Goal: Answer question/provide support: Share knowledge or assist other users

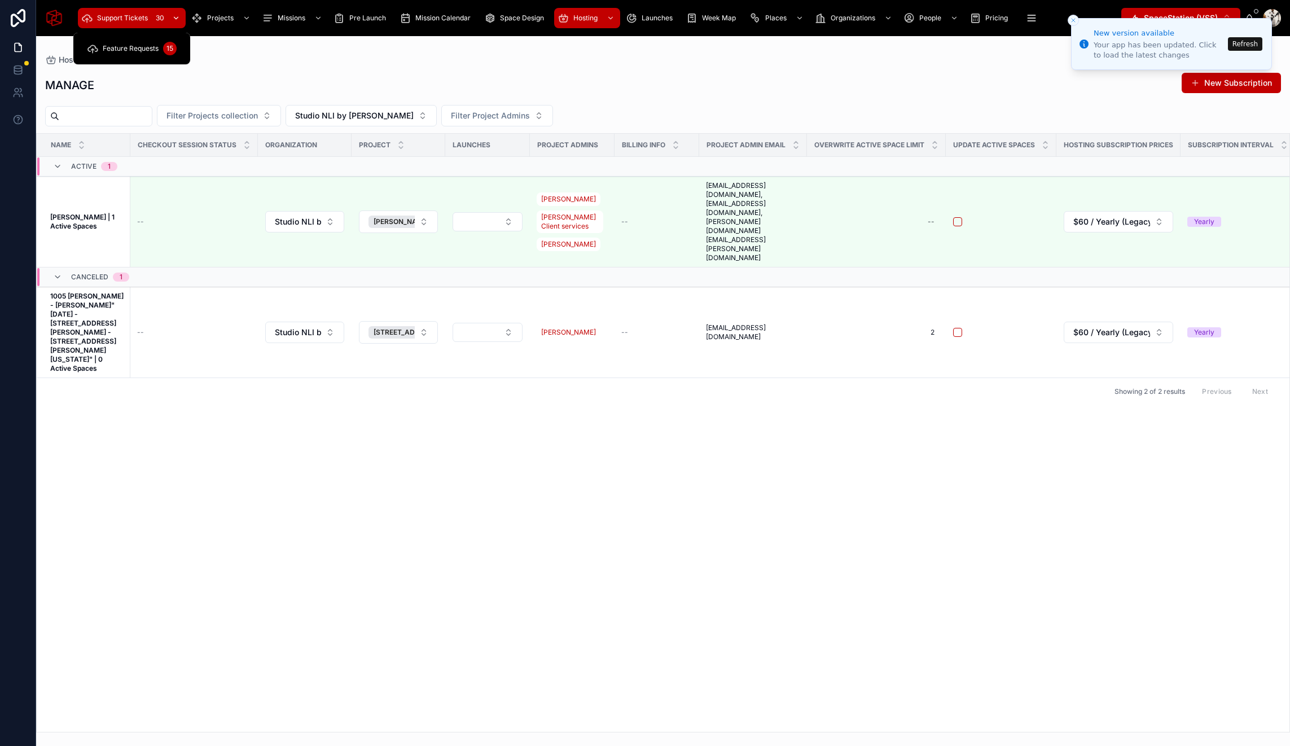
click at [142, 14] on span "Support Tickets" at bounding box center [122, 18] width 51 height 9
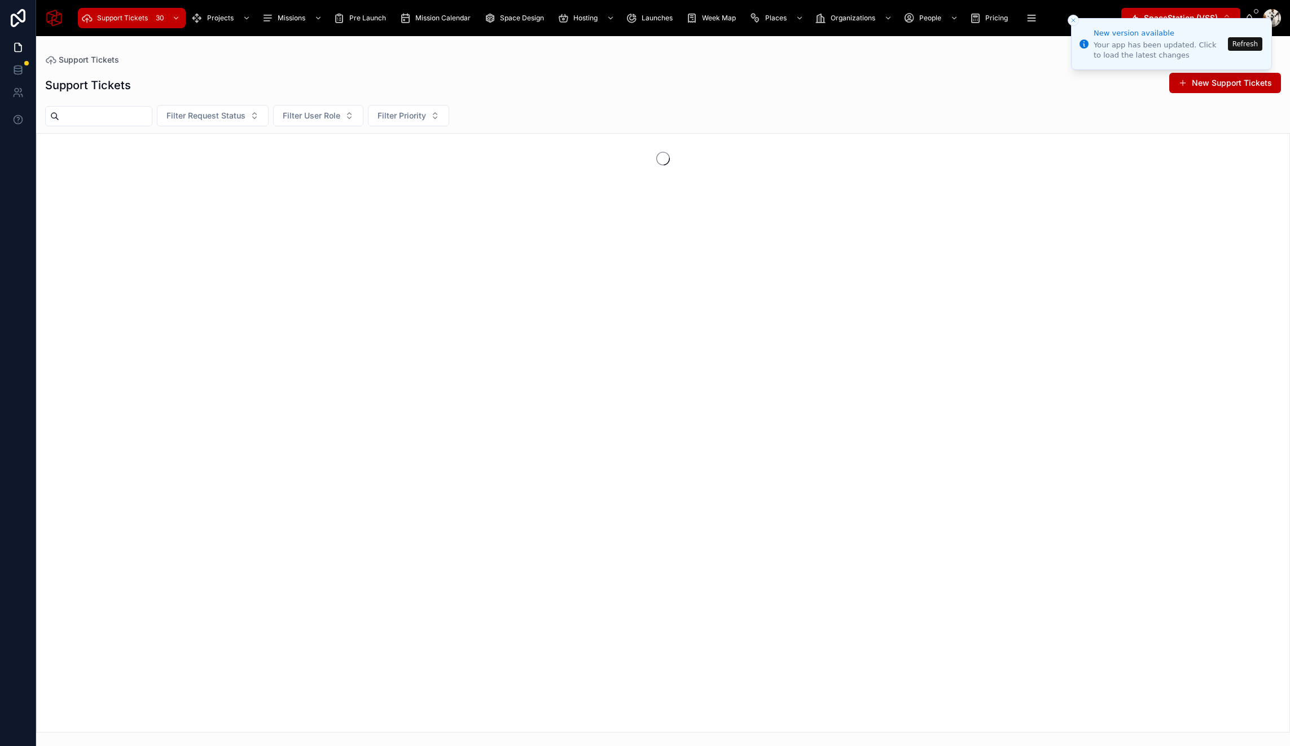
click at [1242, 41] on button "Refresh" at bounding box center [1245, 44] width 34 height 14
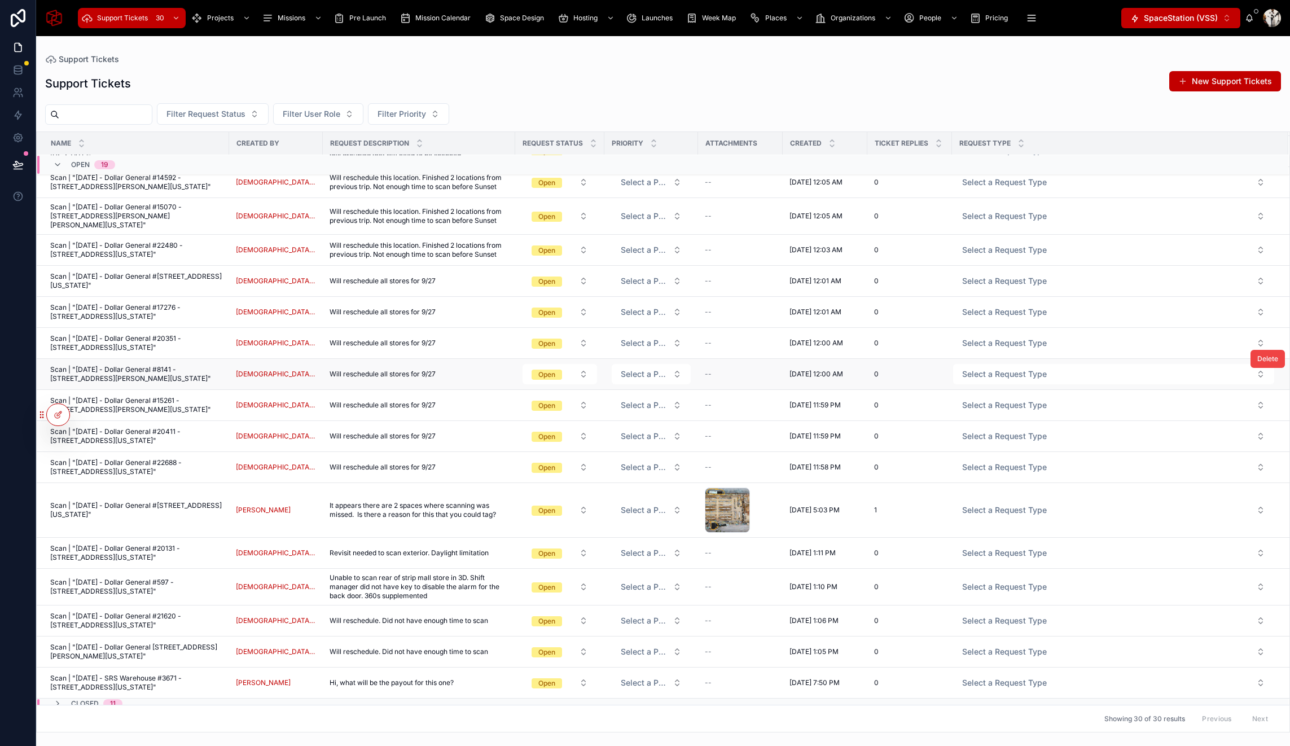
scroll to position [144, 0]
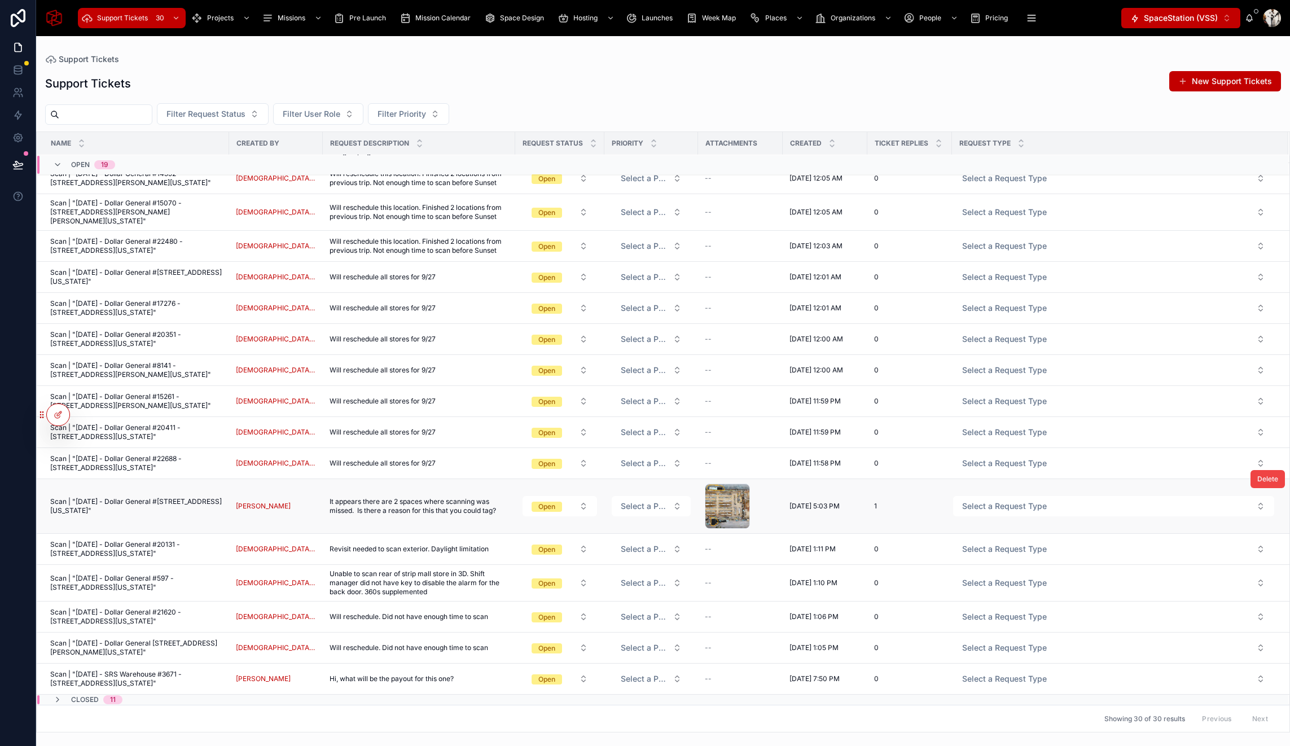
click at [362, 498] on span "It appears there are 2 spaces where scanning was missed. Is there a reason for …" at bounding box center [419, 506] width 179 height 18
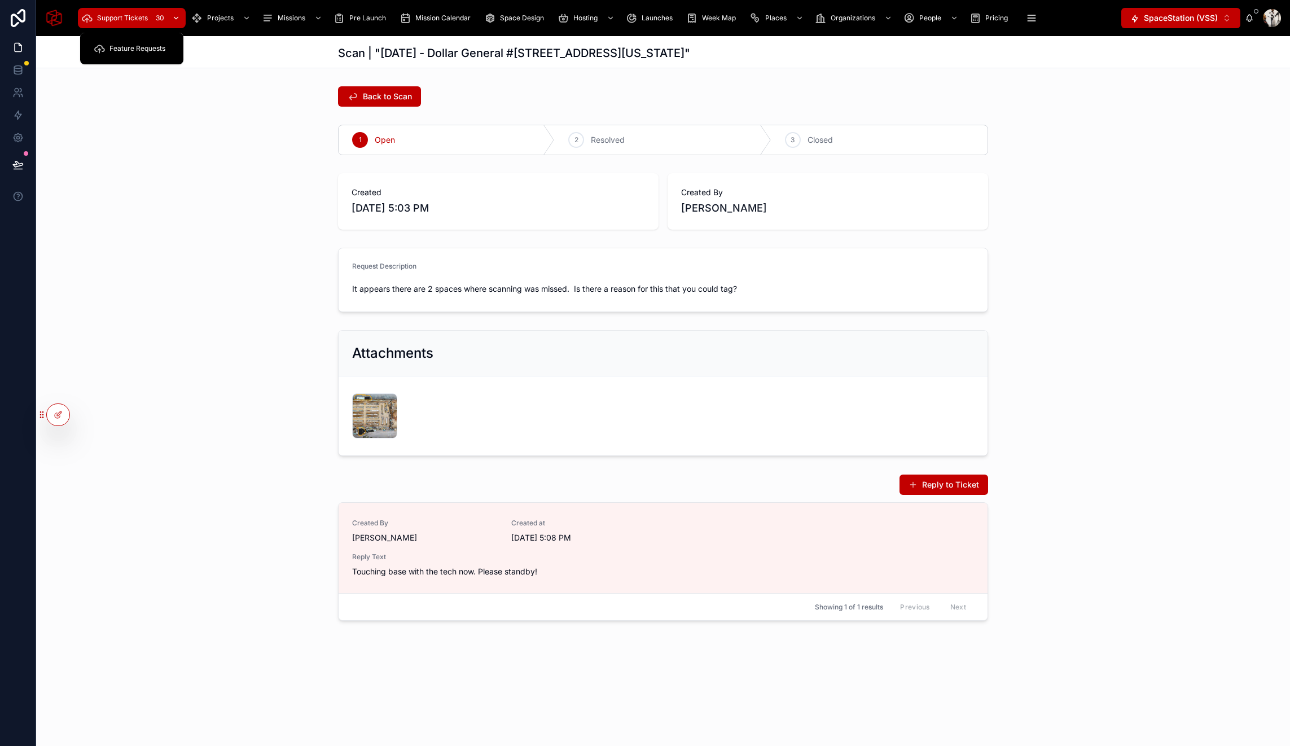
click at [96, 25] on div "Support Tickets 30" at bounding box center [131, 18] width 101 height 18
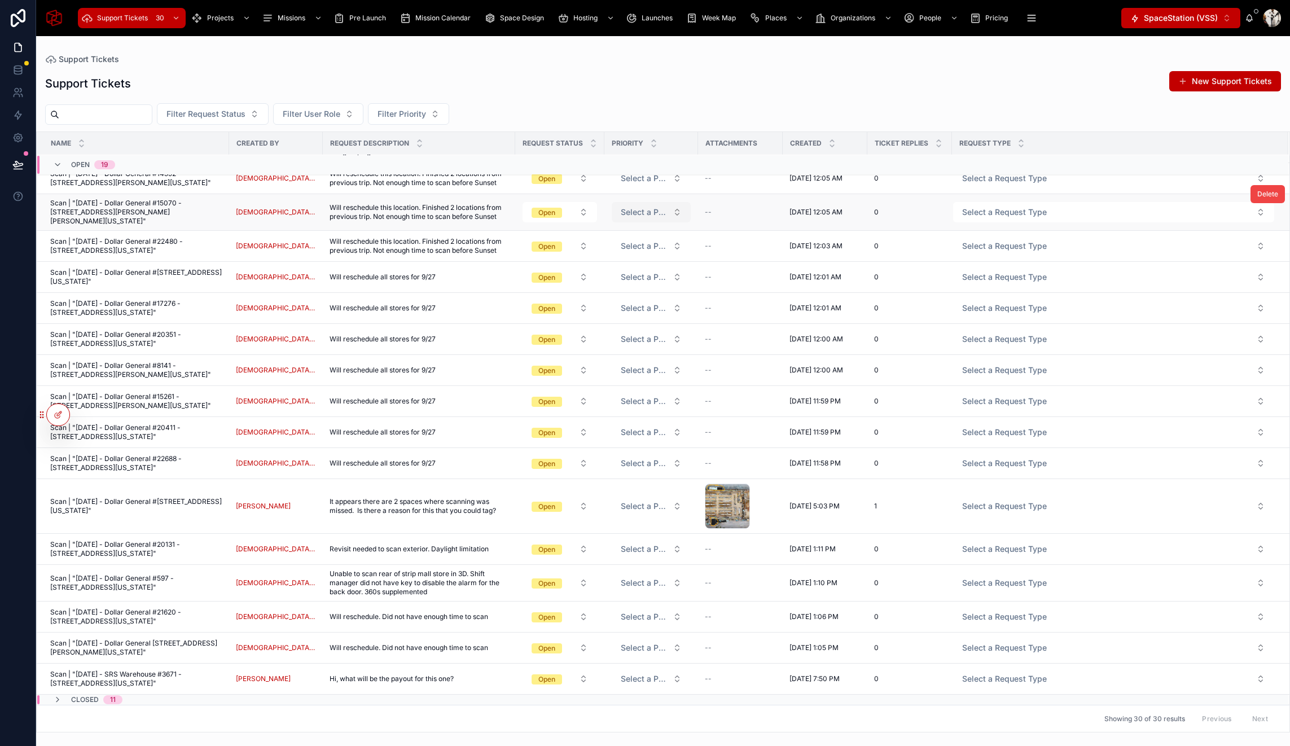
scroll to position [144, 0]
click at [648, 501] on span "Select a Priority" at bounding box center [644, 506] width 47 height 11
click at [608, 585] on span "Critical" at bounding box center [596, 590] width 37 height 10
click at [821, 113] on div "Filter Request Status Filter User Role Filter Priority" at bounding box center [663, 113] width 1254 height 21
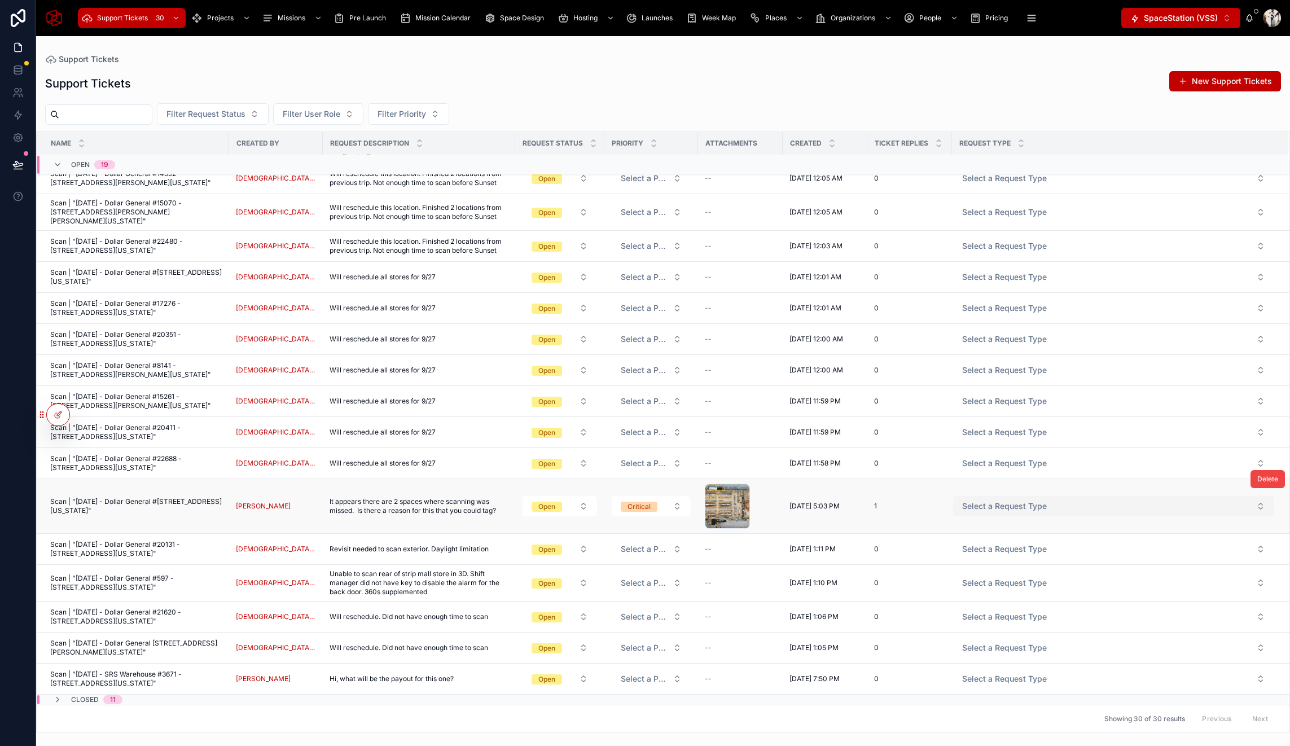
click at [1023, 501] on span "Select a Request Type" at bounding box center [1004, 506] width 85 height 11
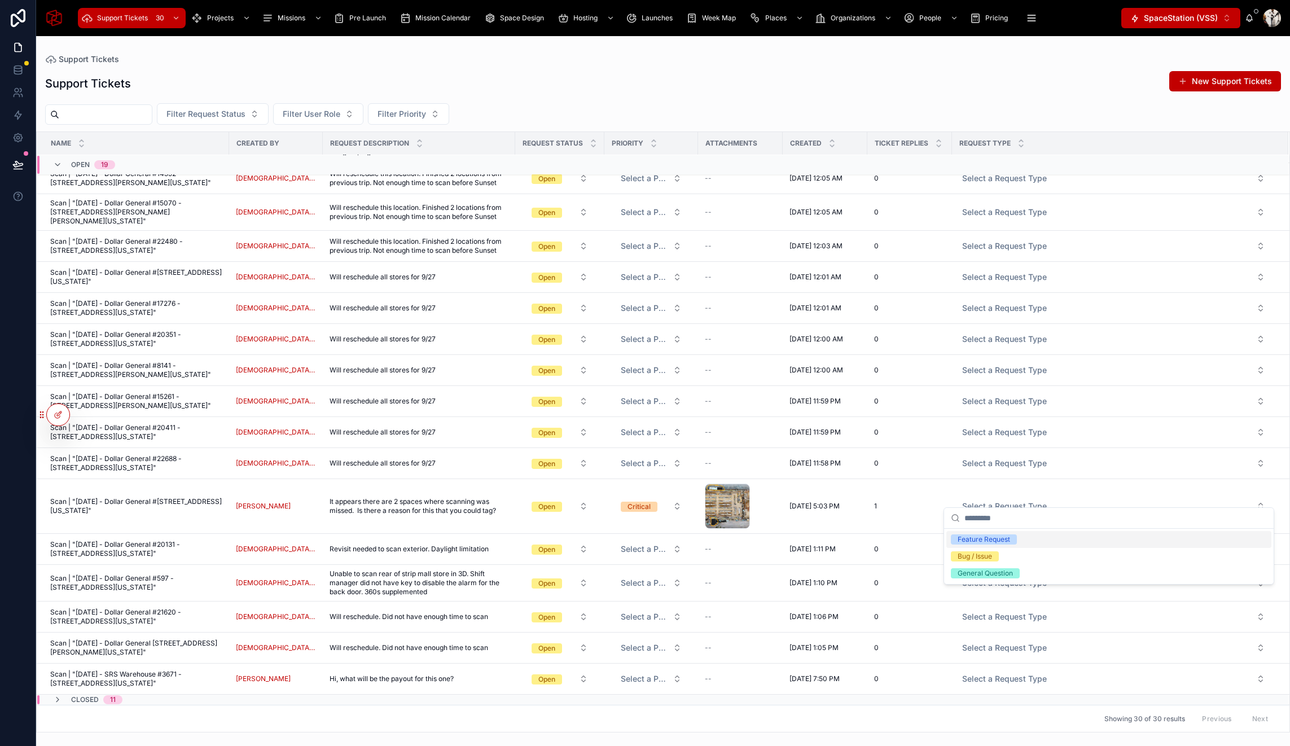
click at [966, 96] on div "Support Tickets New Support Tickets Filter Request Status Filter User Role Filt…" at bounding box center [663, 398] width 1254 height 669
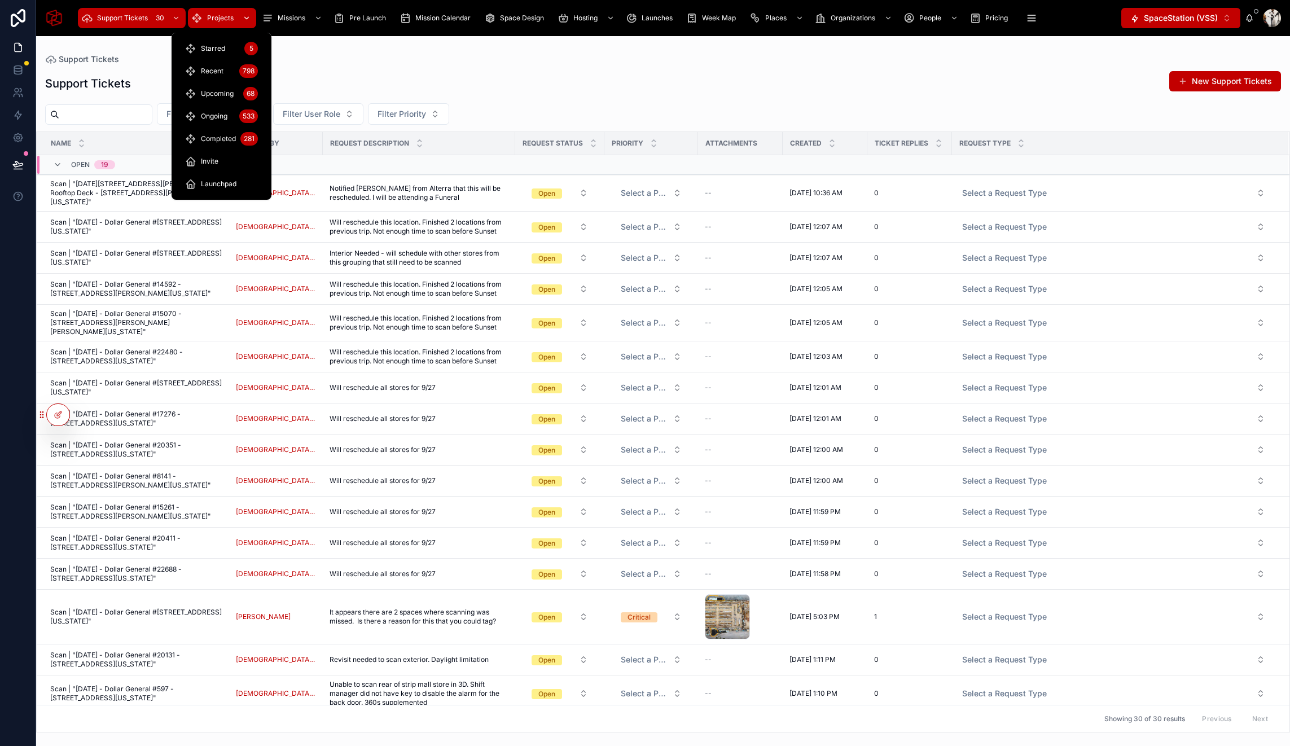
click at [218, 20] on span "Projects" at bounding box center [220, 18] width 27 height 9
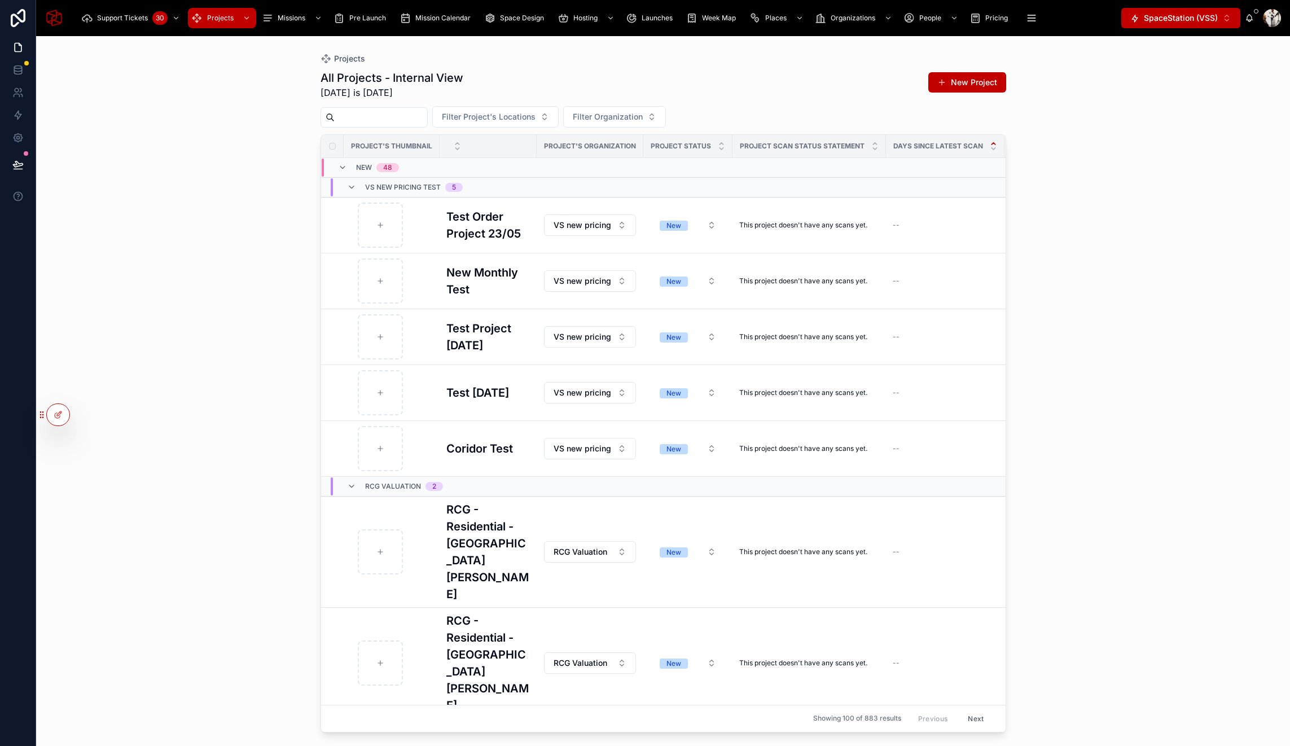
click at [358, 121] on input "text" at bounding box center [381, 117] width 93 height 16
click at [492, 16] on icon "scrollable content" at bounding box center [489, 17] width 11 height 11
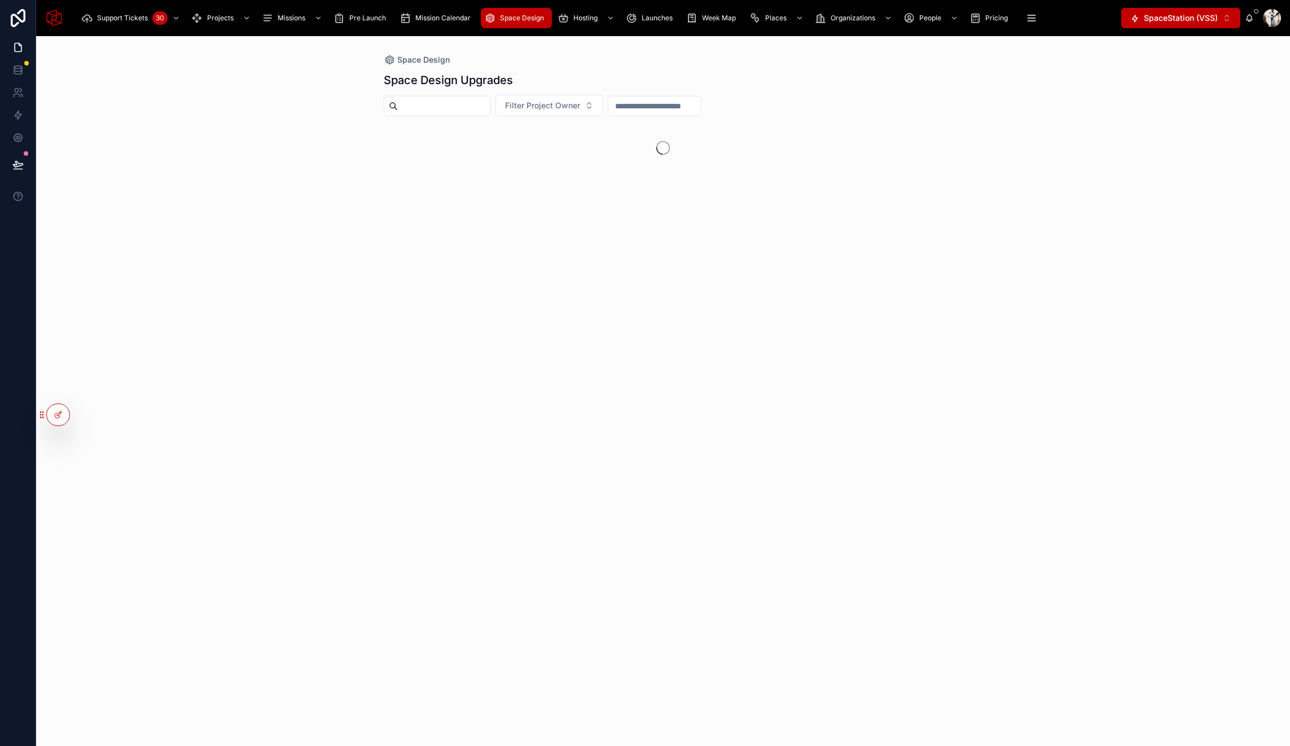
click at [471, 109] on input "text" at bounding box center [444, 106] width 93 height 16
type input "******"
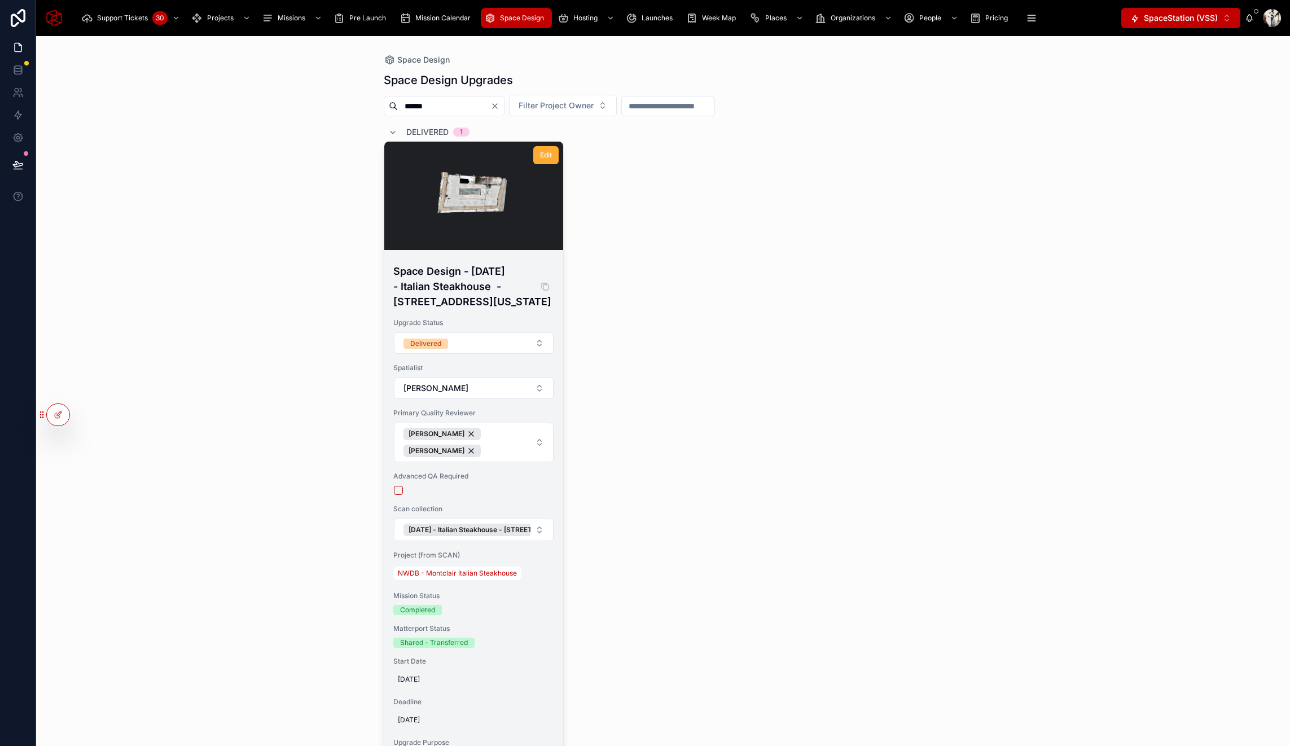
click at [467, 304] on h4 "Space Design - February 12, 2025 - Italian Steakhouse - 475 Bloomfield Avenue, …" at bounding box center [473, 287] width 161 height 46
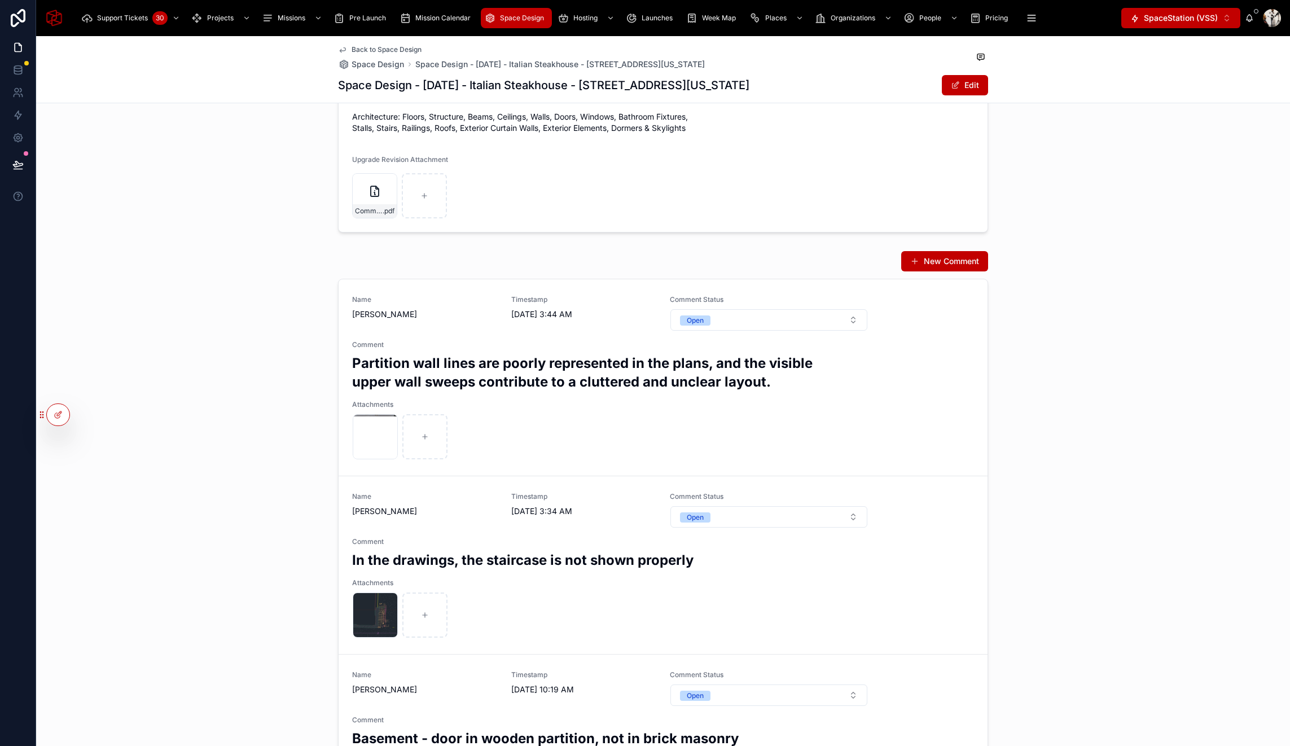
scroll to position [804, 0]
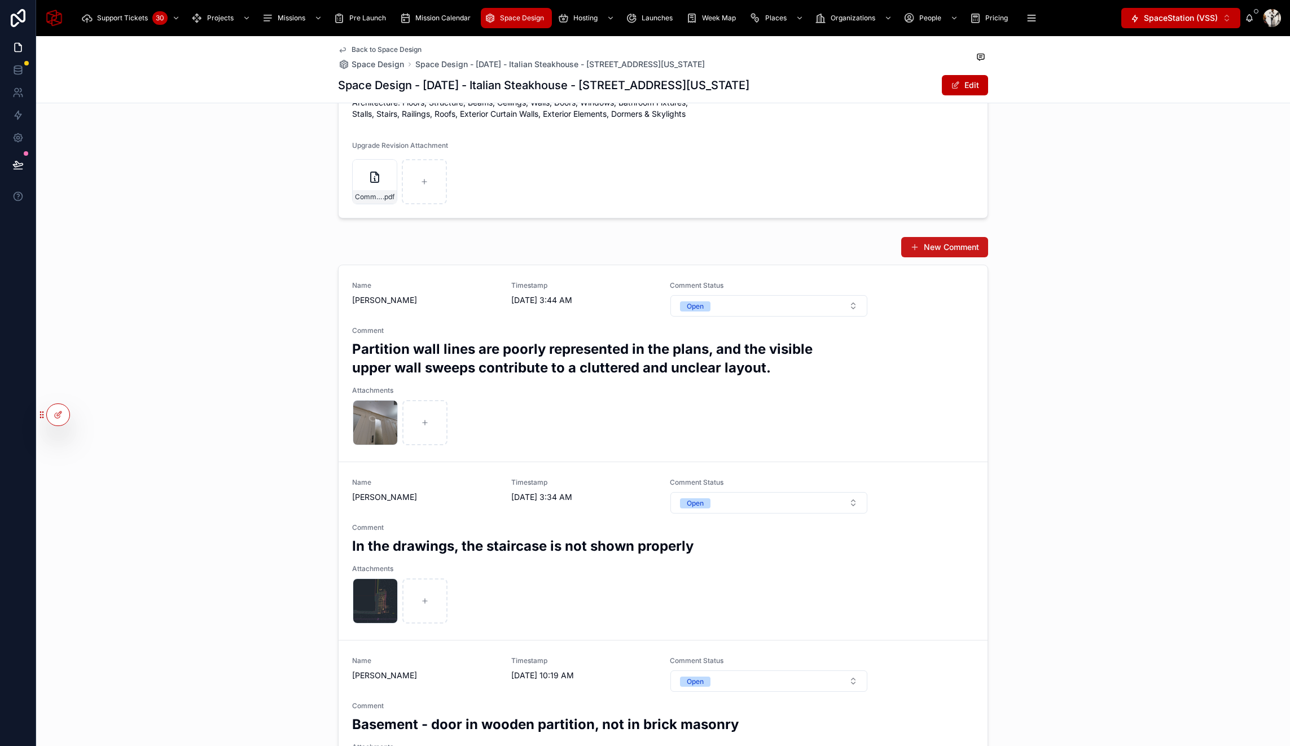
click at [959, 238] on button "New Comment" at bounding box center [944, 247] width 87 height 20
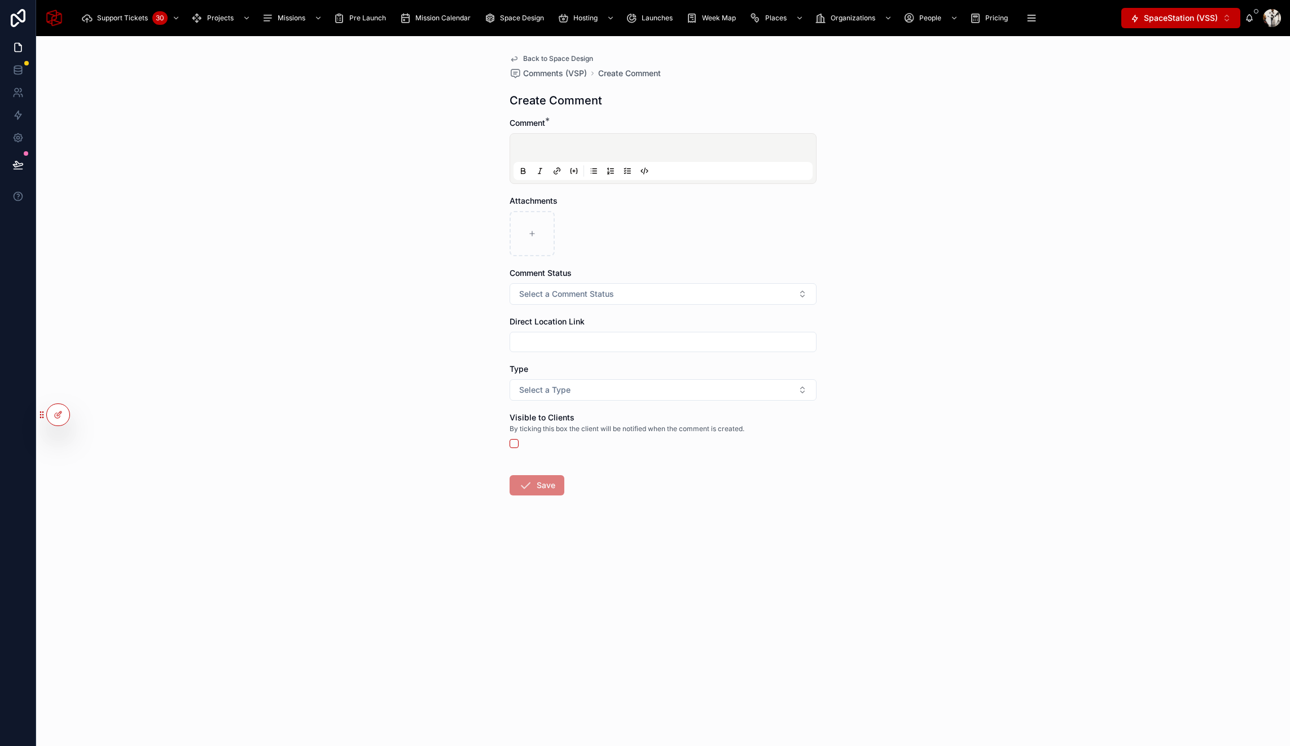
click at [568, 56] on span "Back to Space Design" at bounding box center [558, 58] width 70 height 9
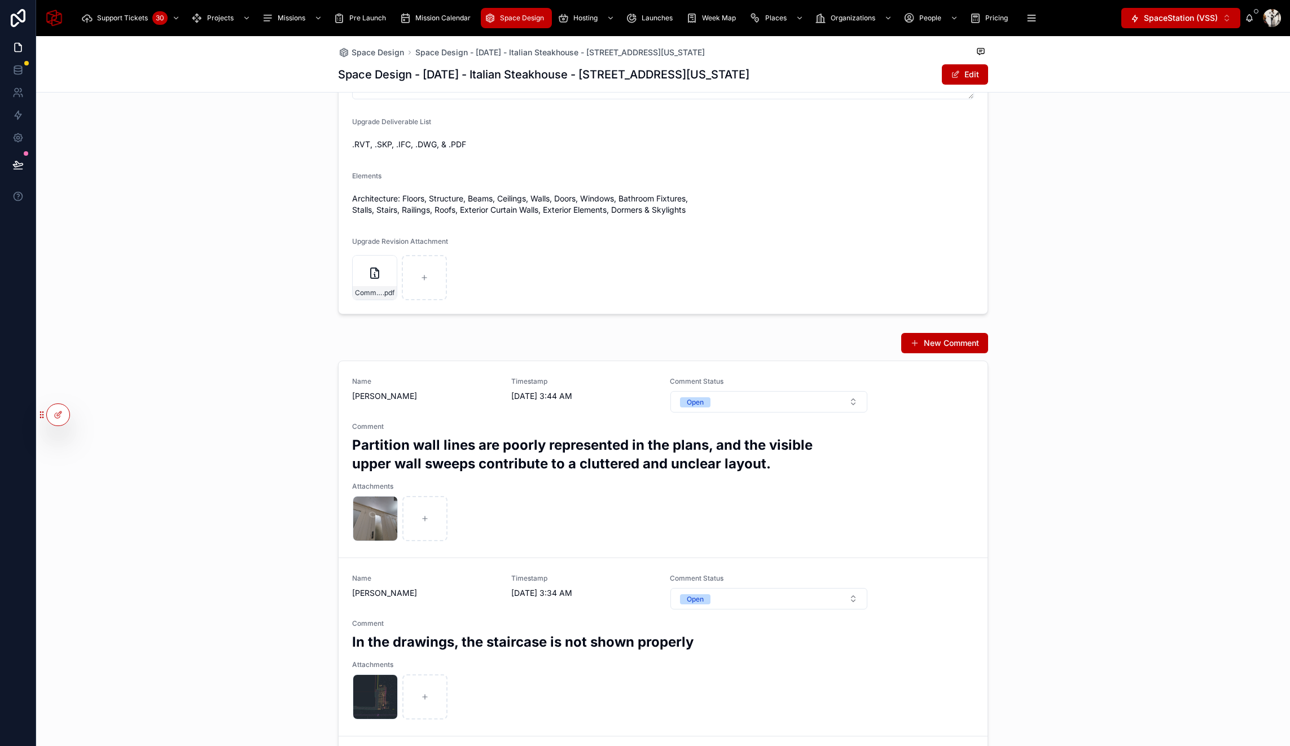
scroll to position [664, 0]
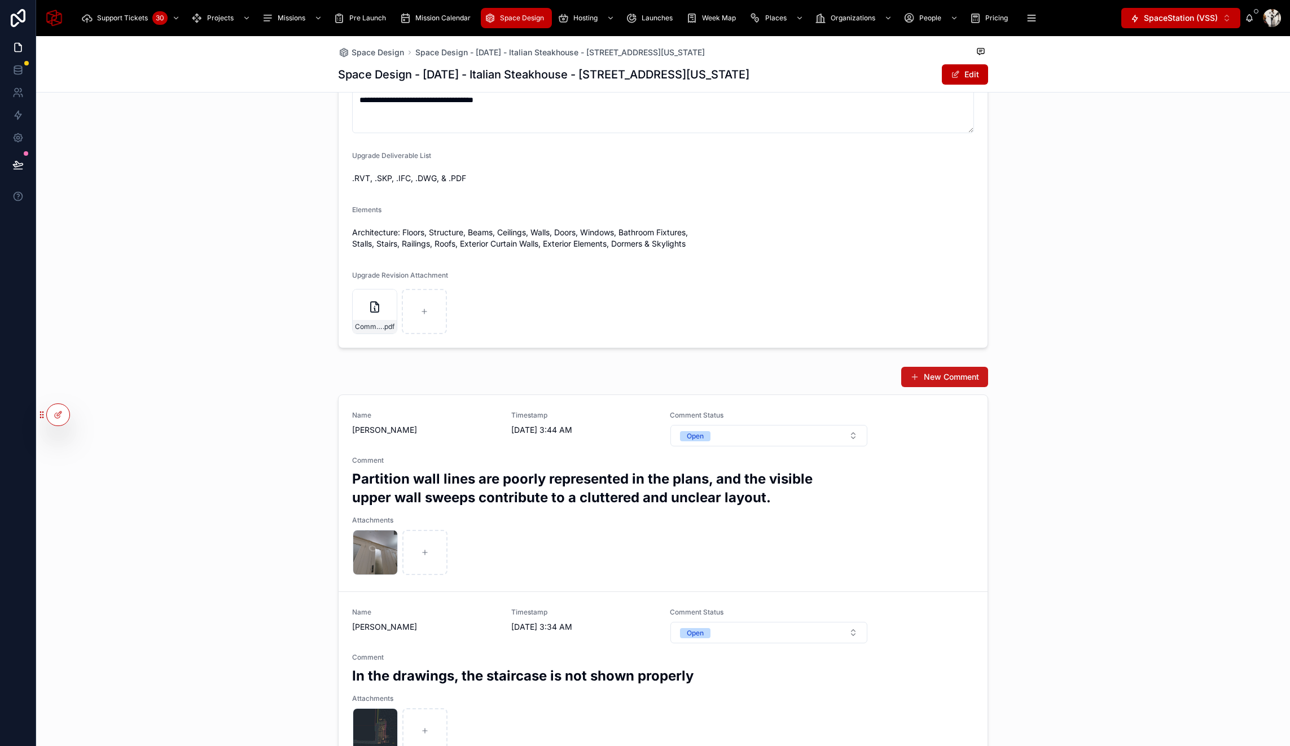
click at [964, 367] on button "New Comment" at bounding box center [944, 377] width 87 height 20
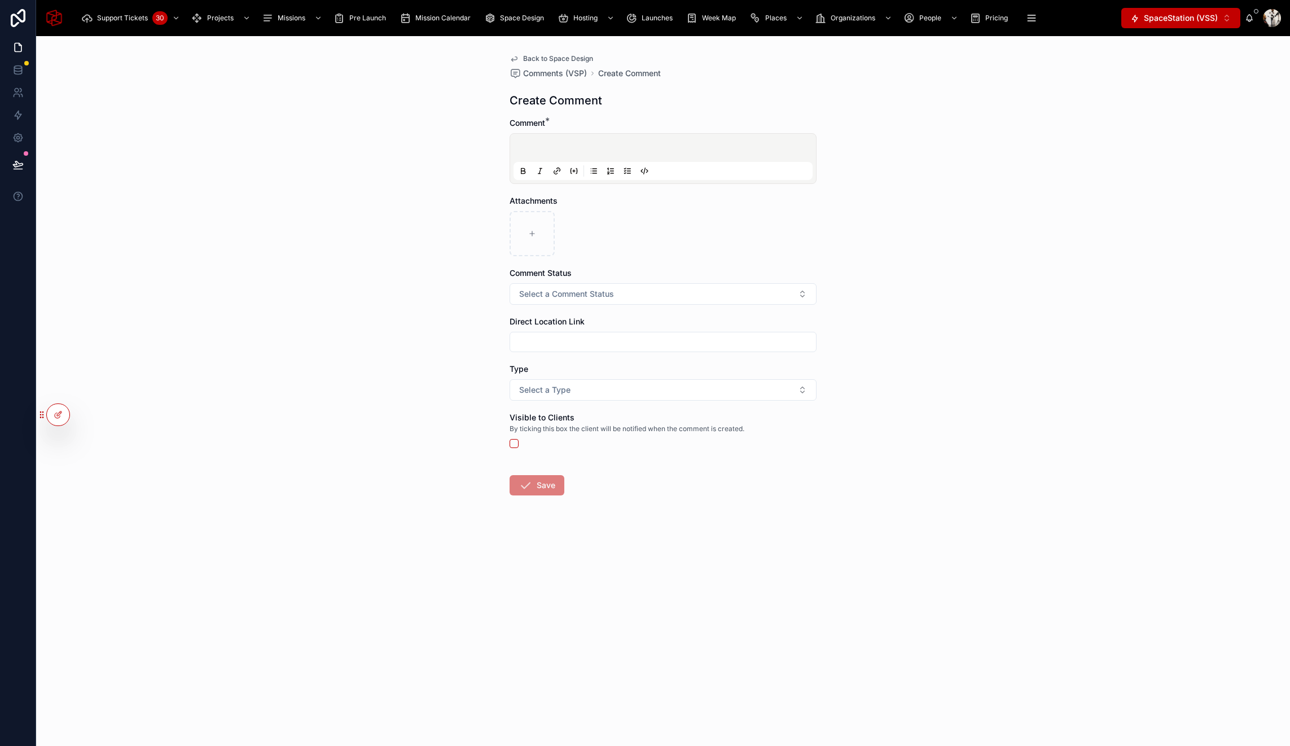
click at [615, 147] on p at bounding box center [665, 149] width 299 height 11
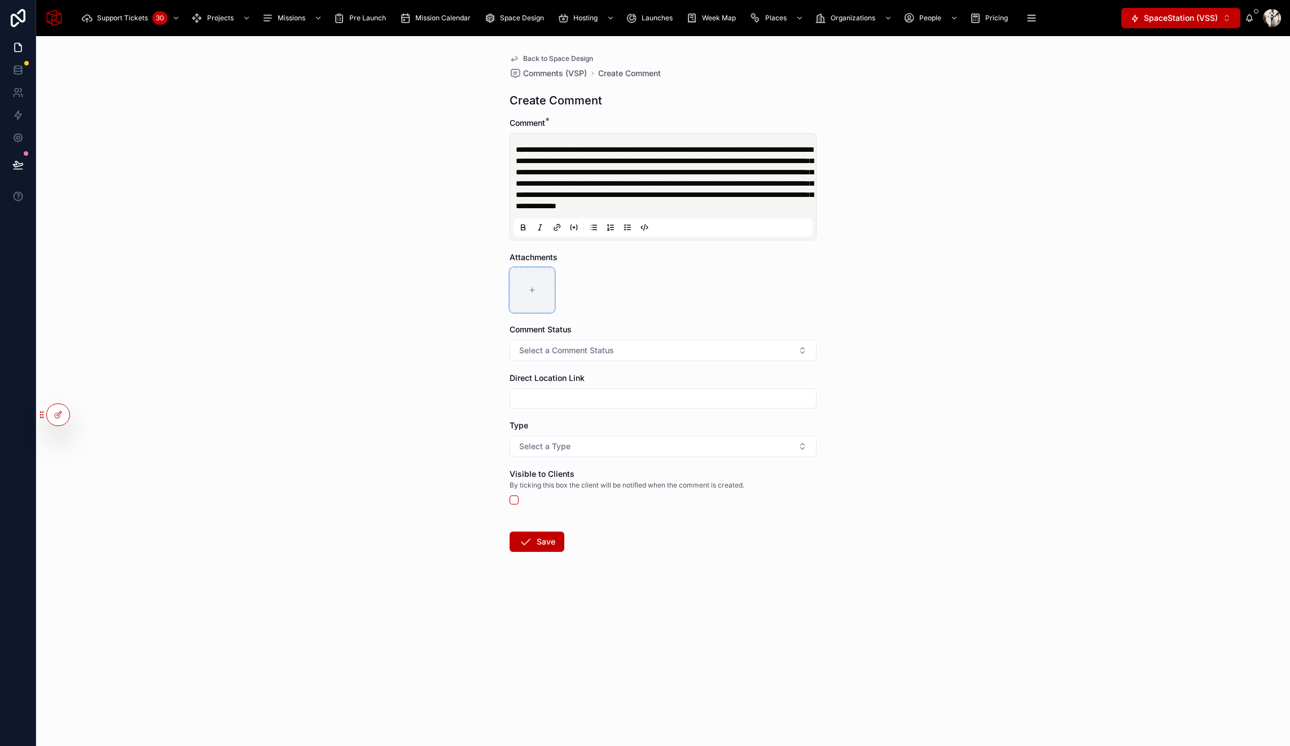
click at [531, 294] on icon at bounding box center [532, 290] width 8 height 8
type input "**********"
click at [557, 452] on span "Select a Type" at bounding box center [544, 446] width 51 height 11
click at [563, 505] on div "Issue" at bounding box center [662, 502] width 301 height 17
click at [664, 357] on button "Select a Comment Status" at bounding box center [663, 350] width 307 height 21
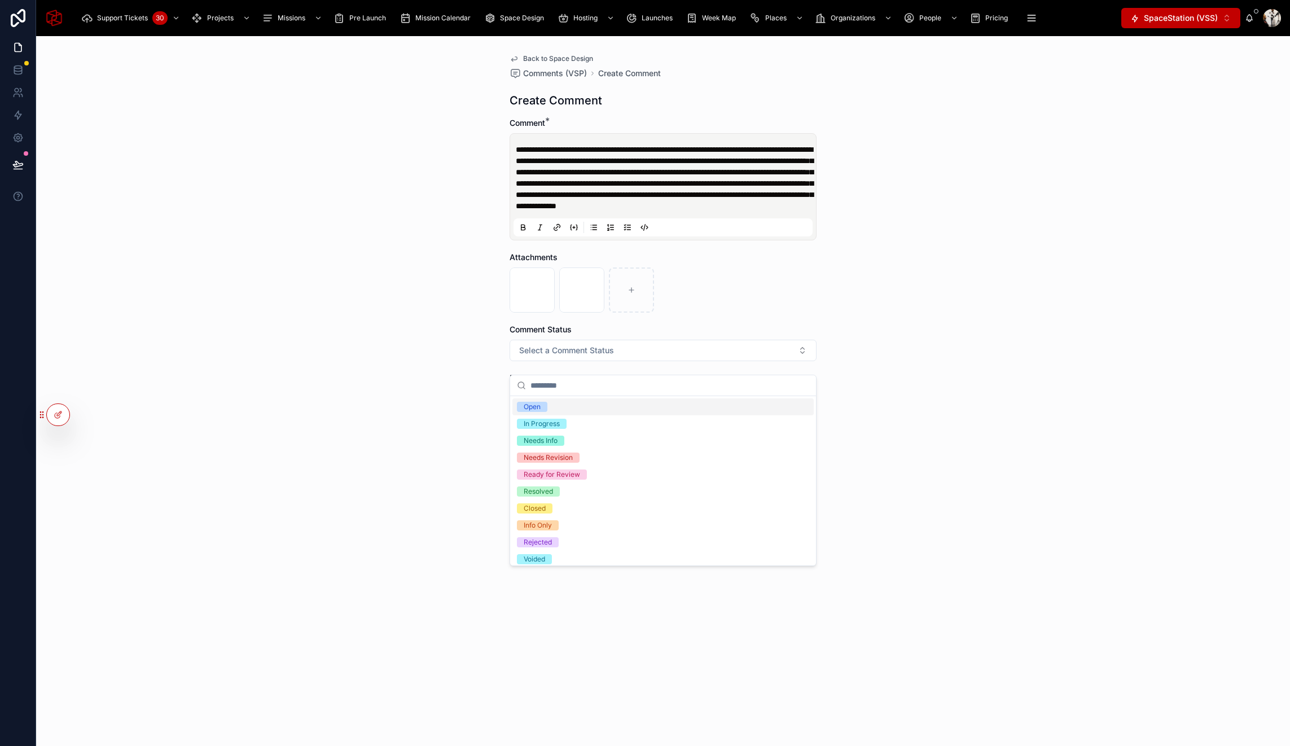
click at [622, 400] on div "Open" at bounding box center [662, 406] width 301 height 17
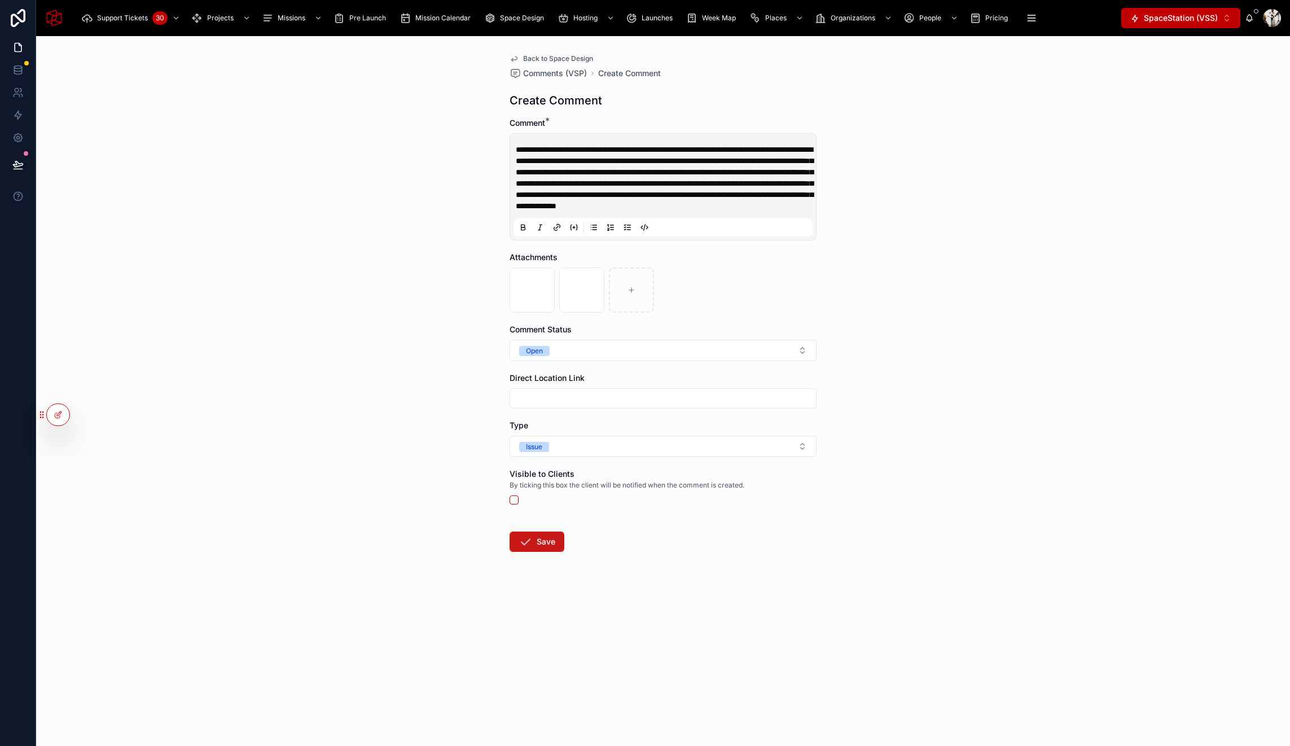
click at [544, 552] on button "Save" at bounding box center [537, 542] width 55 height 20
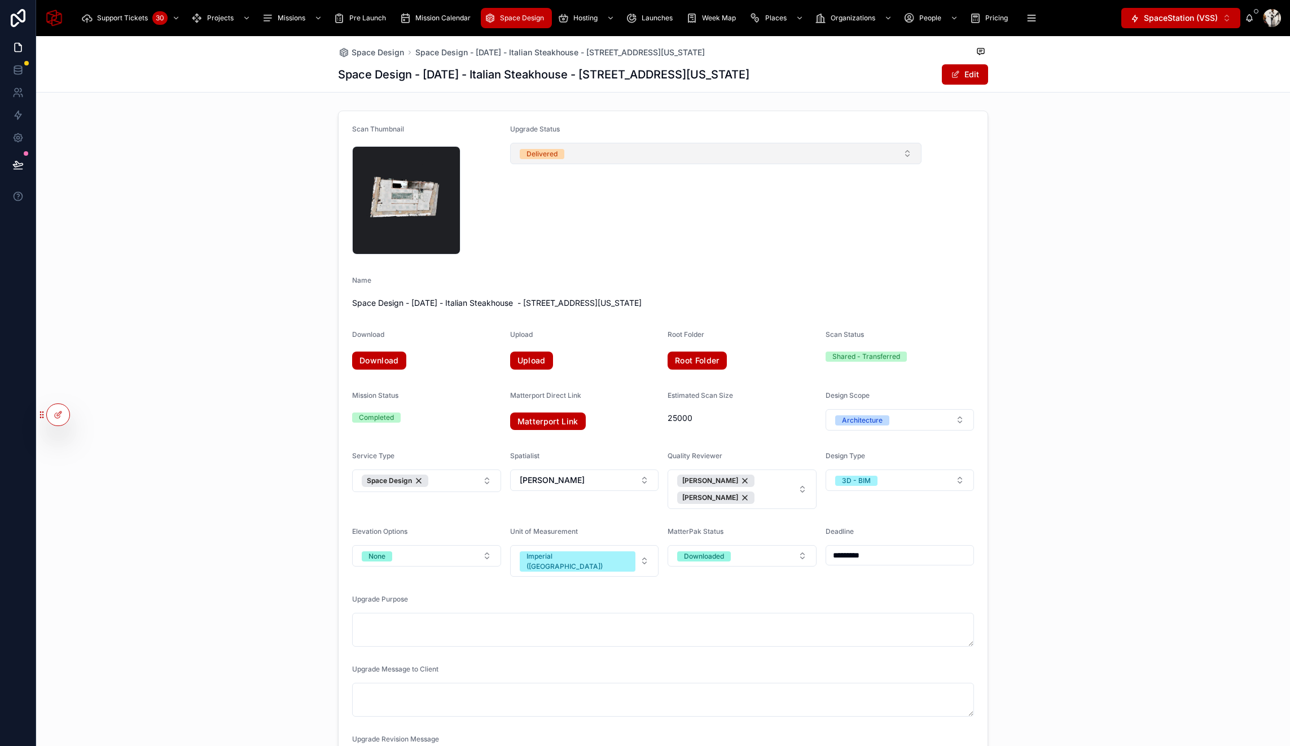
click at [885, 153] on button "Delivered" at bounding box center [715, 153] width 411 height 21
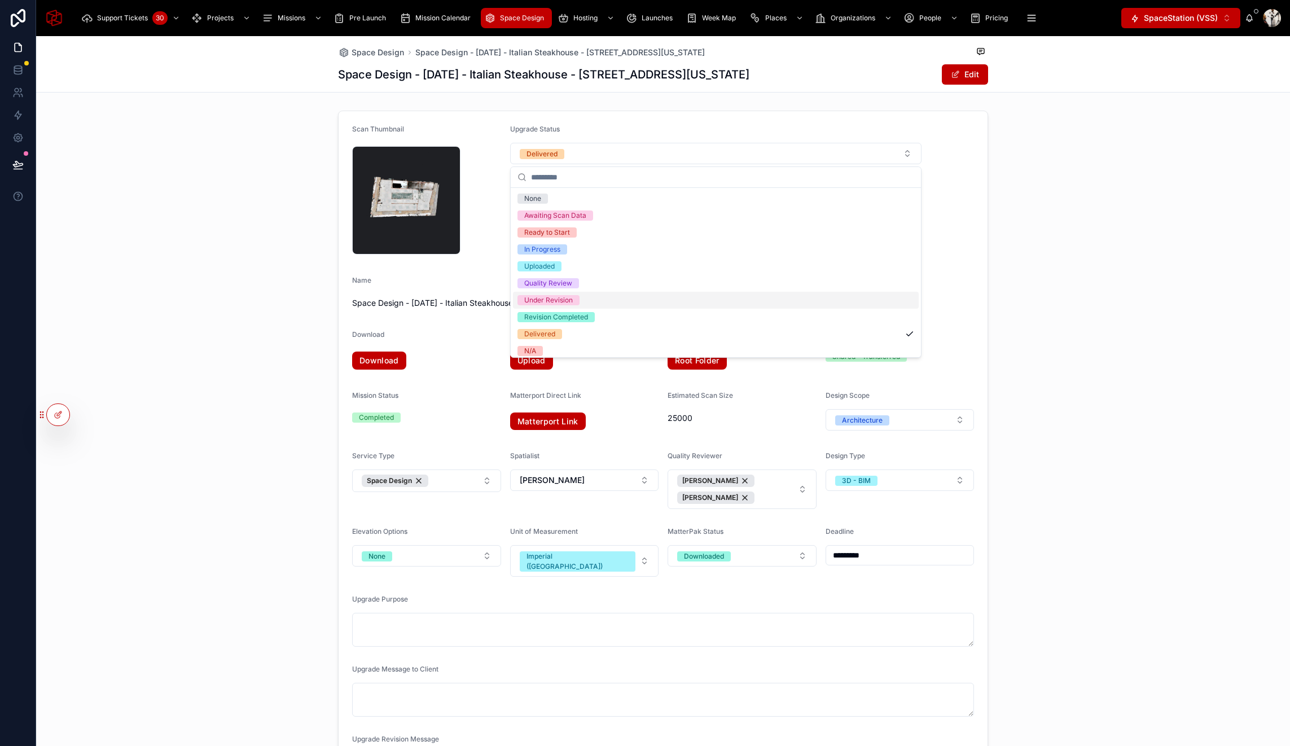
scroll to position [5, 0]
click at [585, 295] on div "Under Revision" at bounding box center [716, 295] width 406 height 17
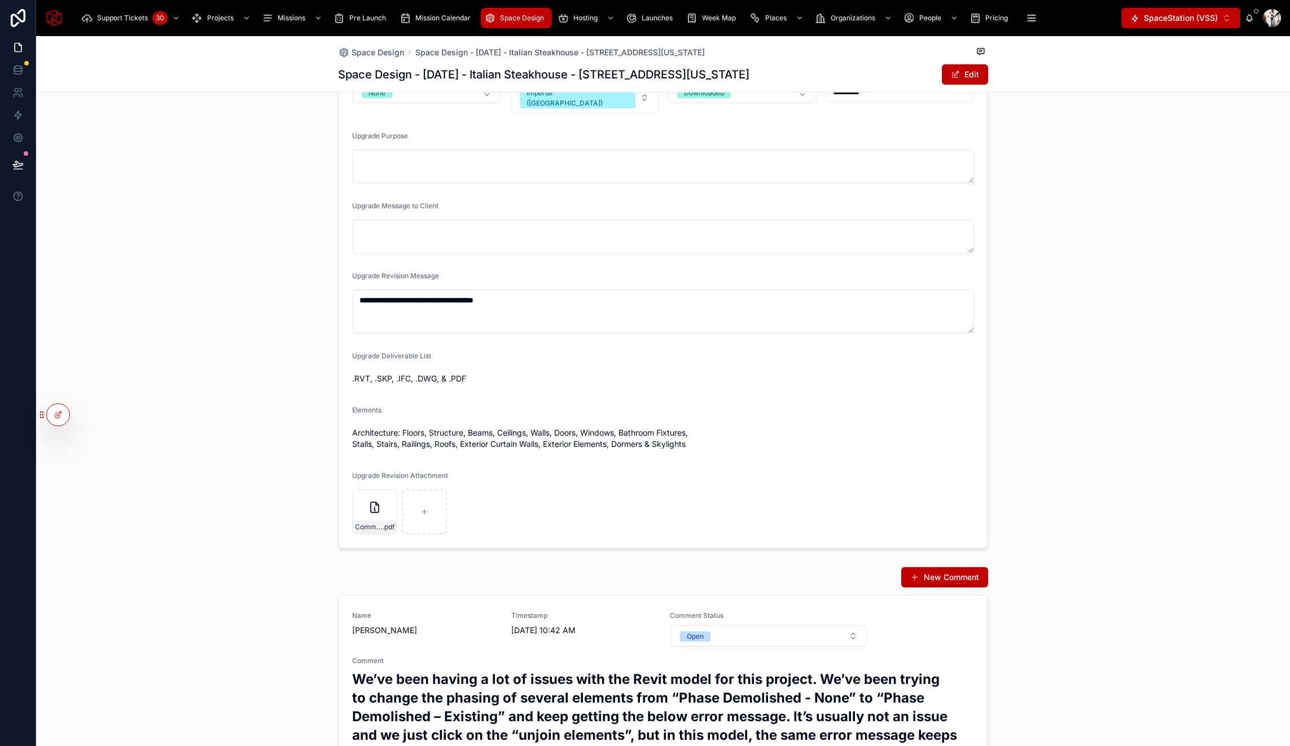
scroll to position [477, 0]
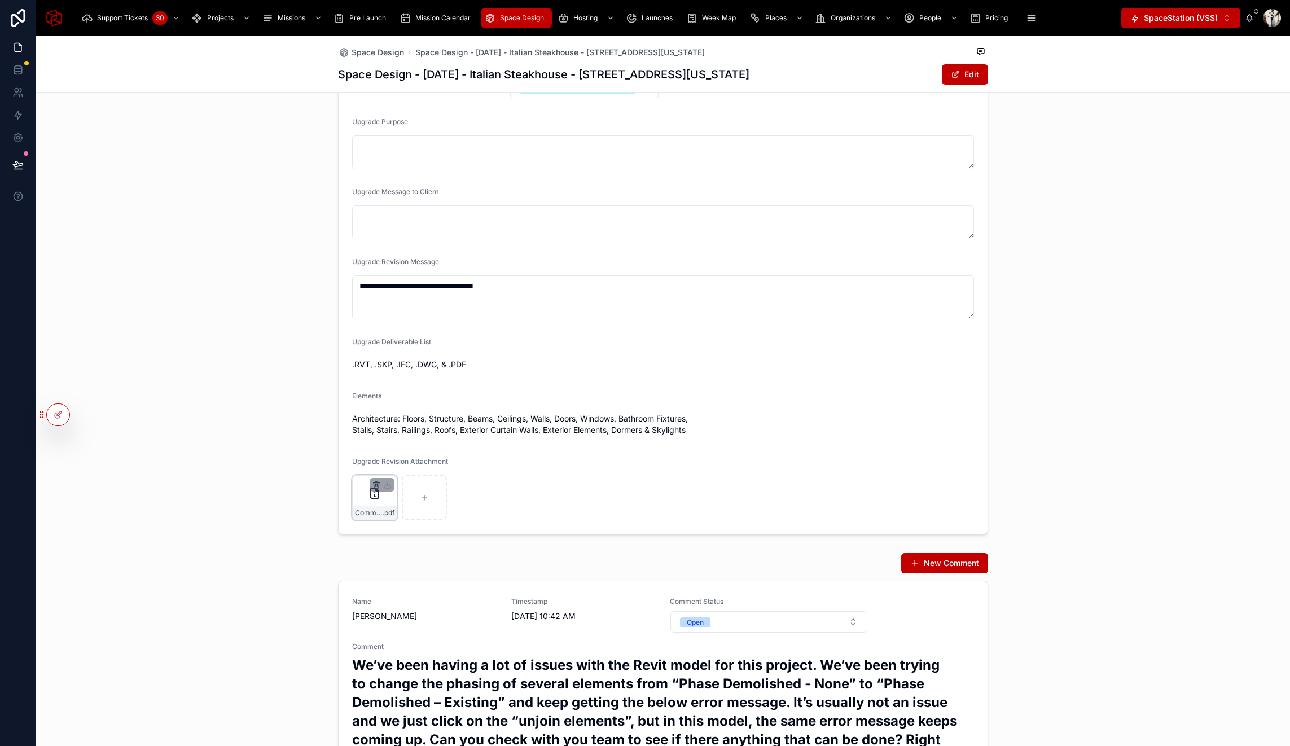
click at [376, 480] on icon "button" at bounding box center [376, 484] width 9 height 9
click at [400, 454] on icon "button" at bounding box center [400, 455] width 0 height 2
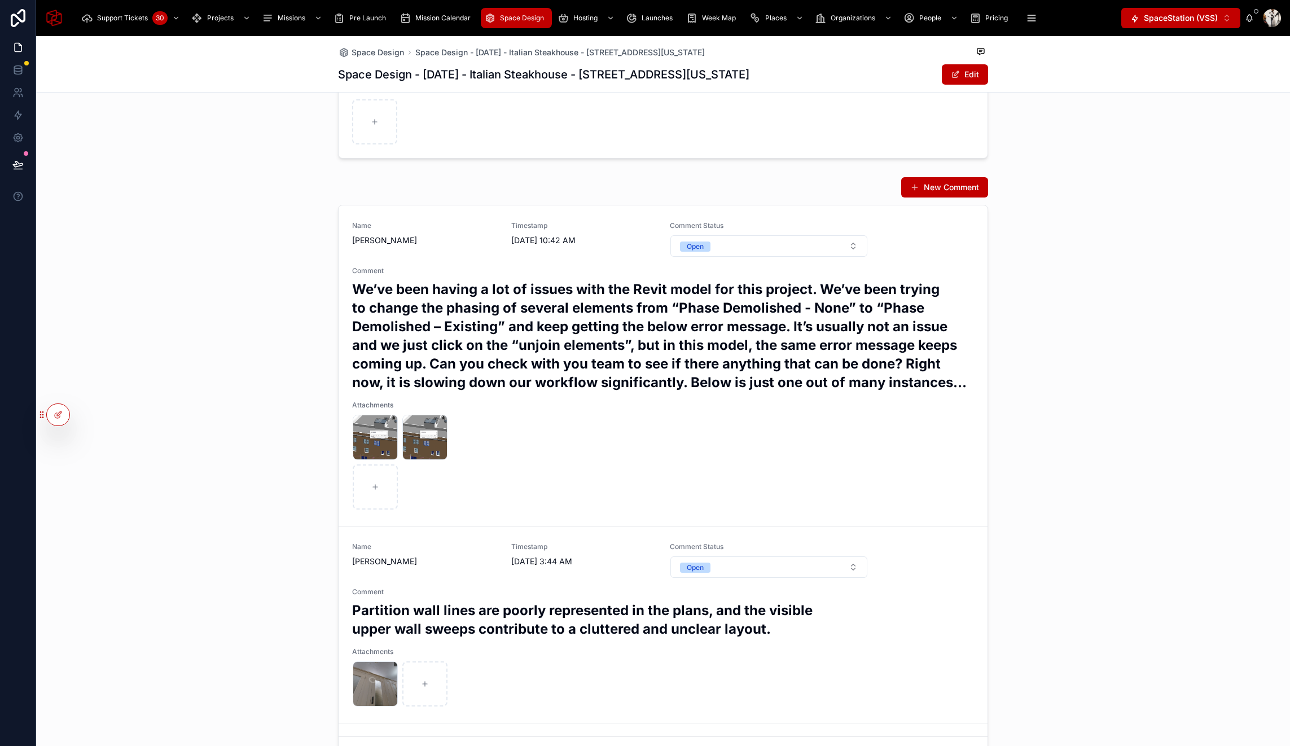
scroll to position [864, 0]
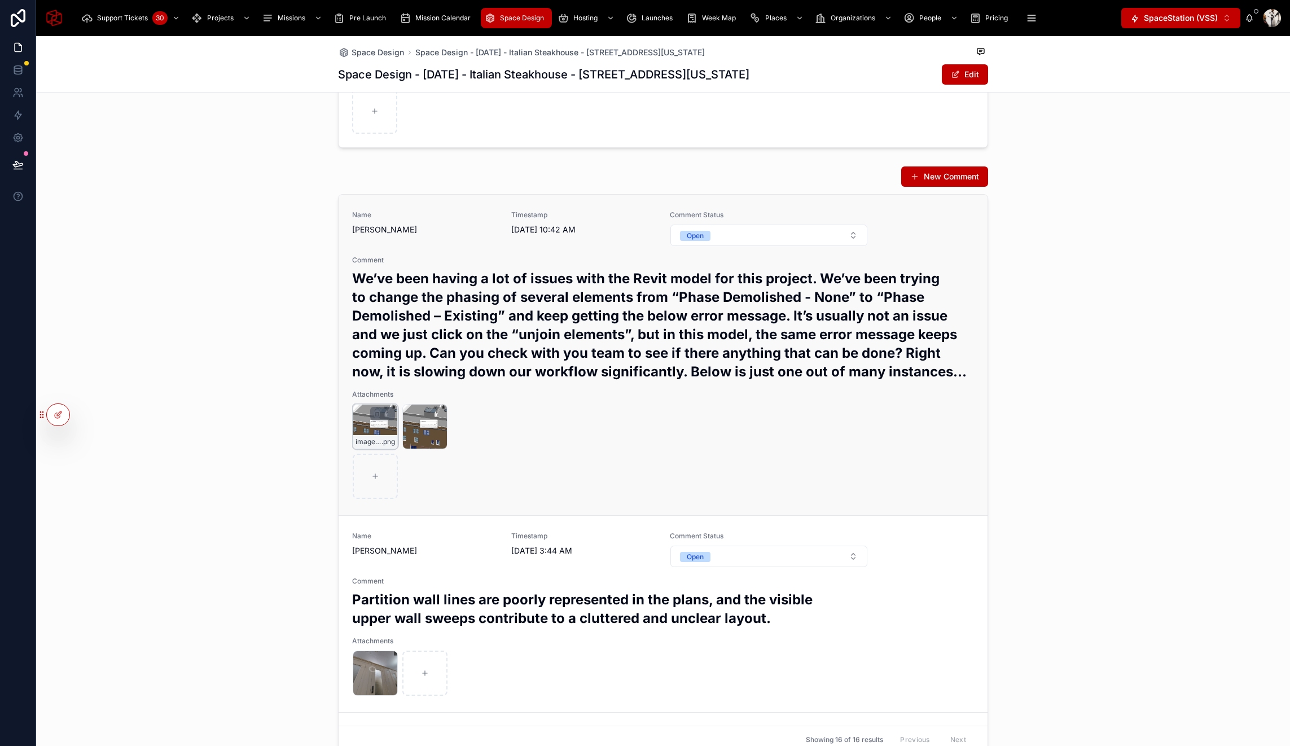
click at [367, 415] on div "image005 .png" at bounding box center [375, 426] width 45 height 45
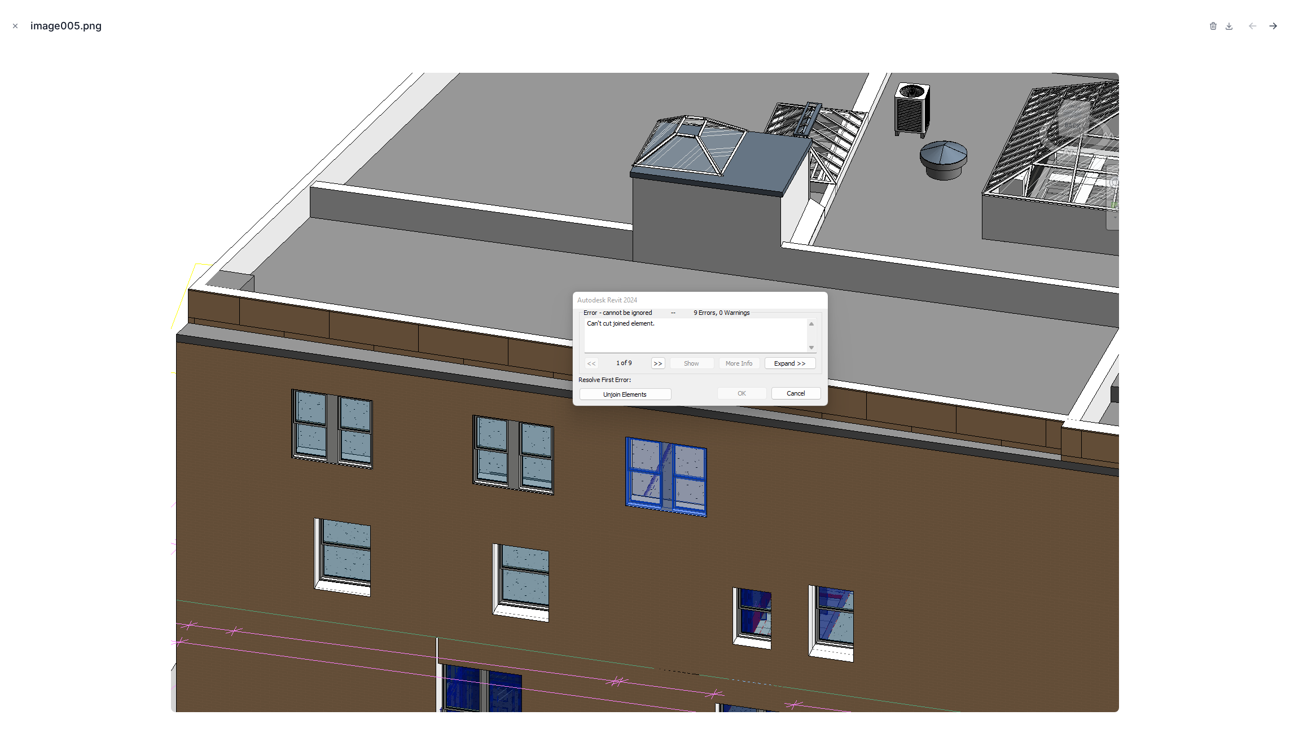
click at [1273, 26] on icon "Next file" at bounding box center [1273, 26] width 7 height 0
